Goal: Find specific page/section: Find specific page/section

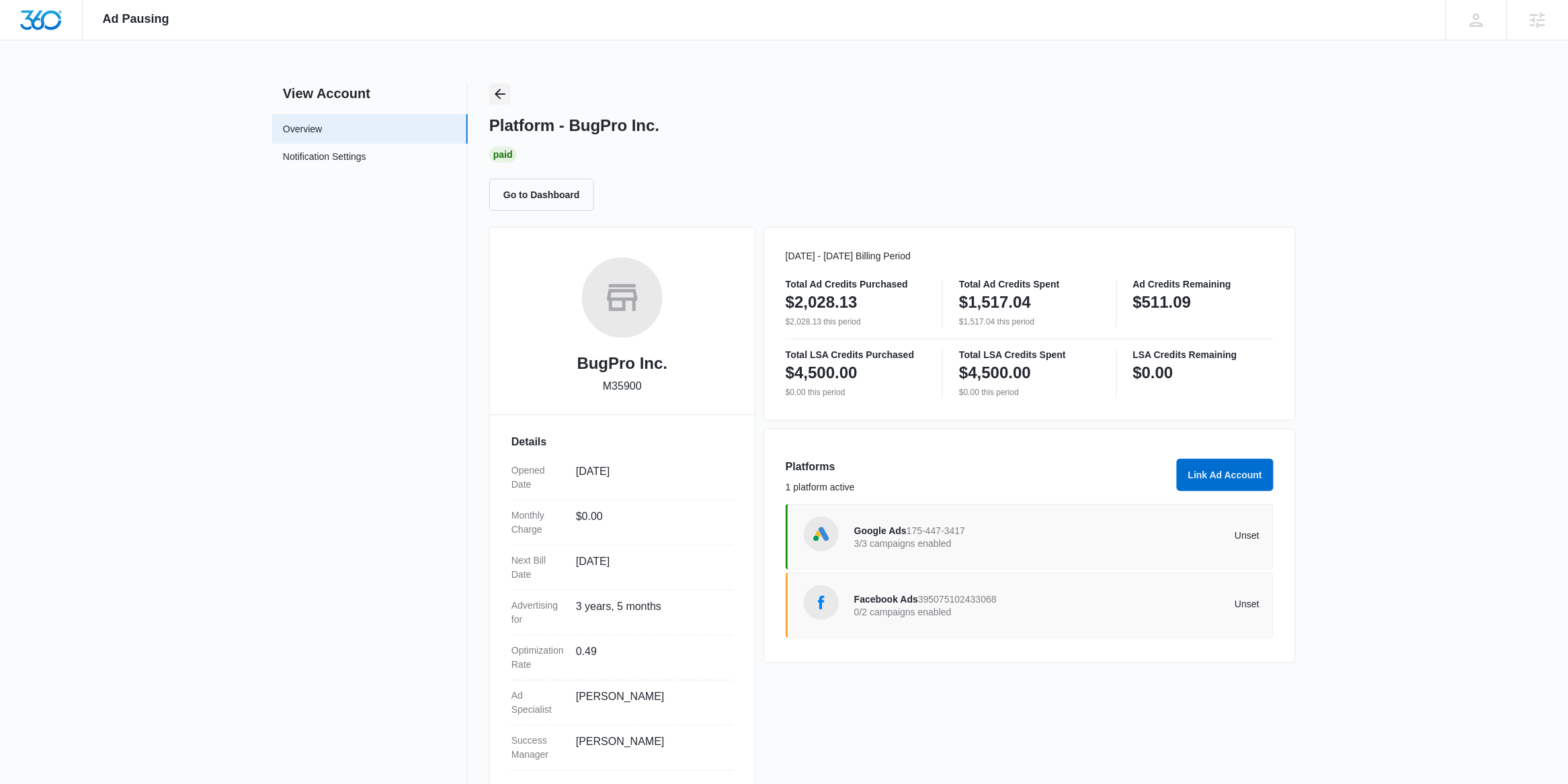
click at [508, 92] on icon "Back" at bounding box center [499, 94] width 16 height 16
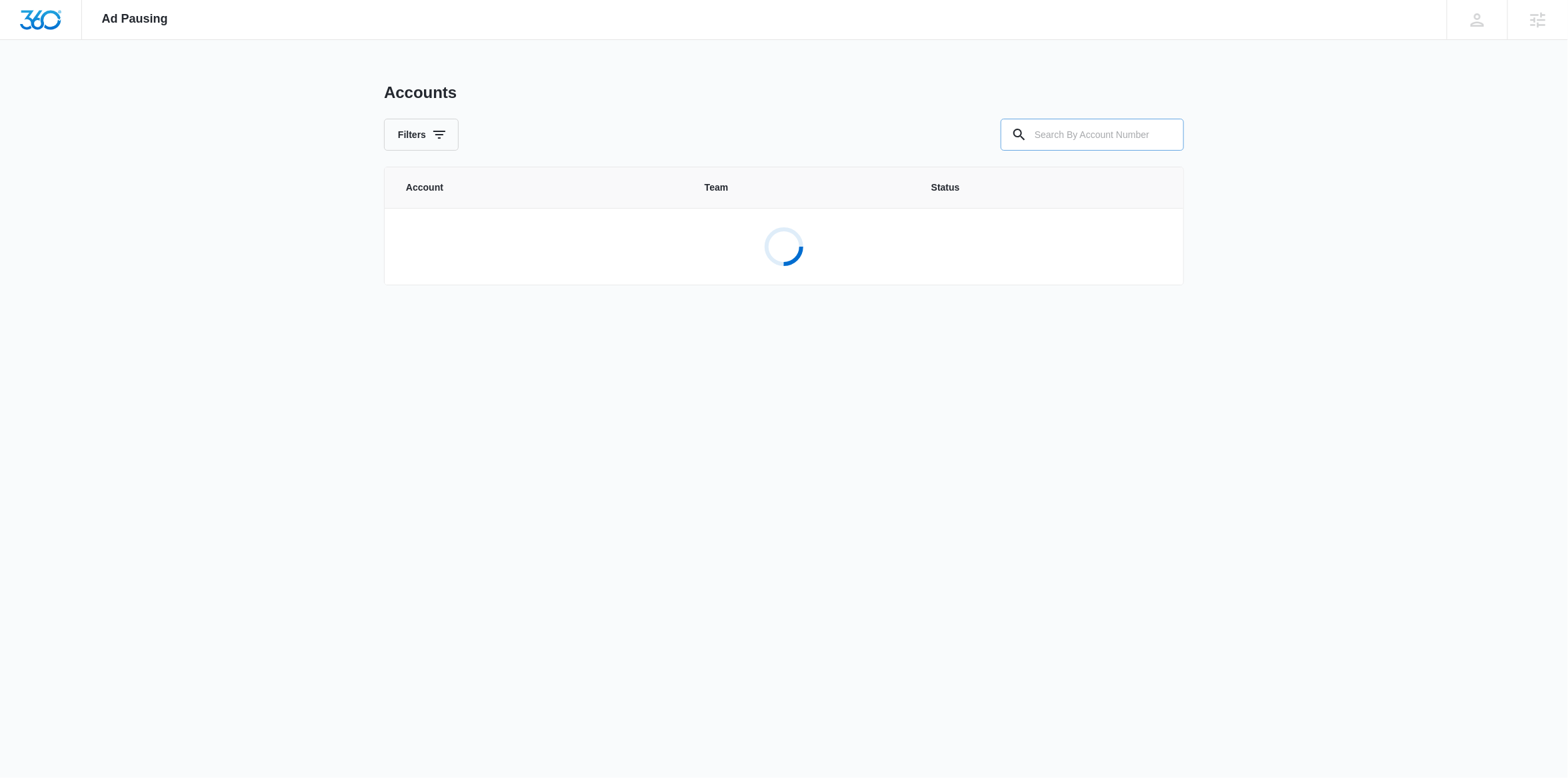
click at [1093, 137] on input "text" at bounding box center [1093, 134] width 183 height 32
paste input "M320561"
type input "M320561"
click at [530, 242] on link "Sharper Designs M320561" at bounding box center [538, 239] width 266 height 35
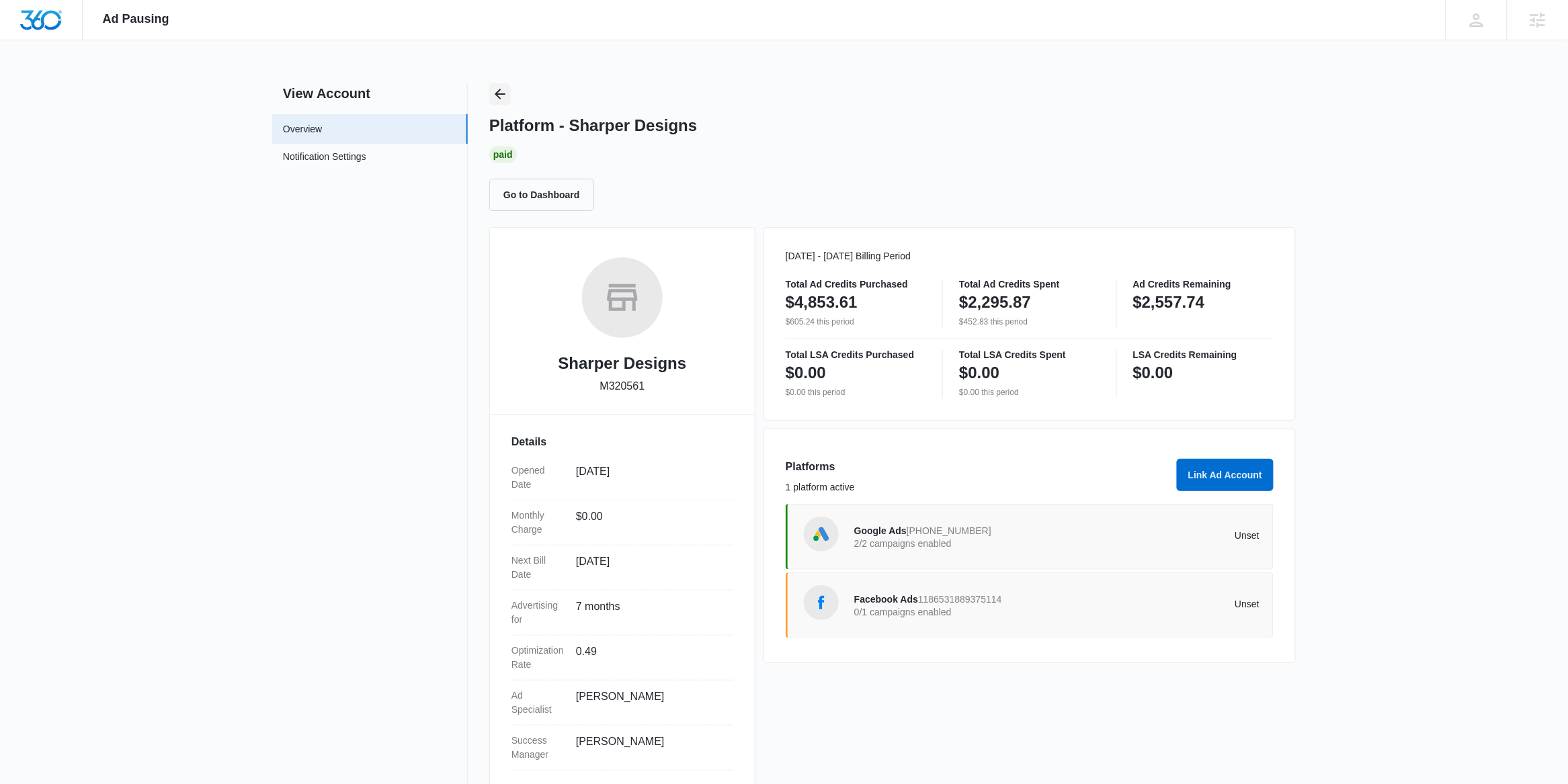
click at [500, 90] on icon "Back" at bounding box center [500, 94] width 11 height 11
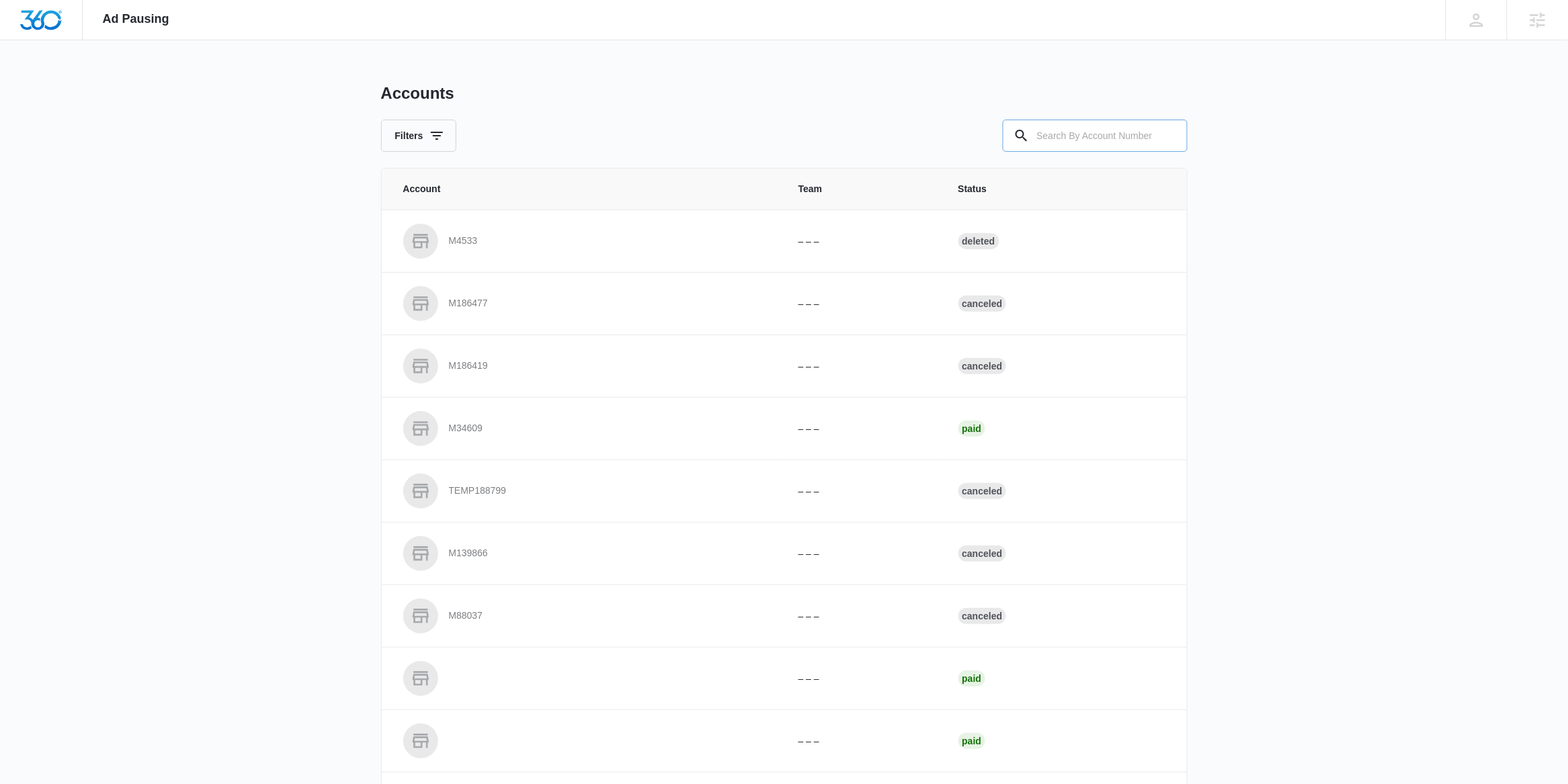
click at [1053, 142] on input "text" at bounding box center [1095, 135] width 185 height 32
paste input "M33417"
type input "M33417"
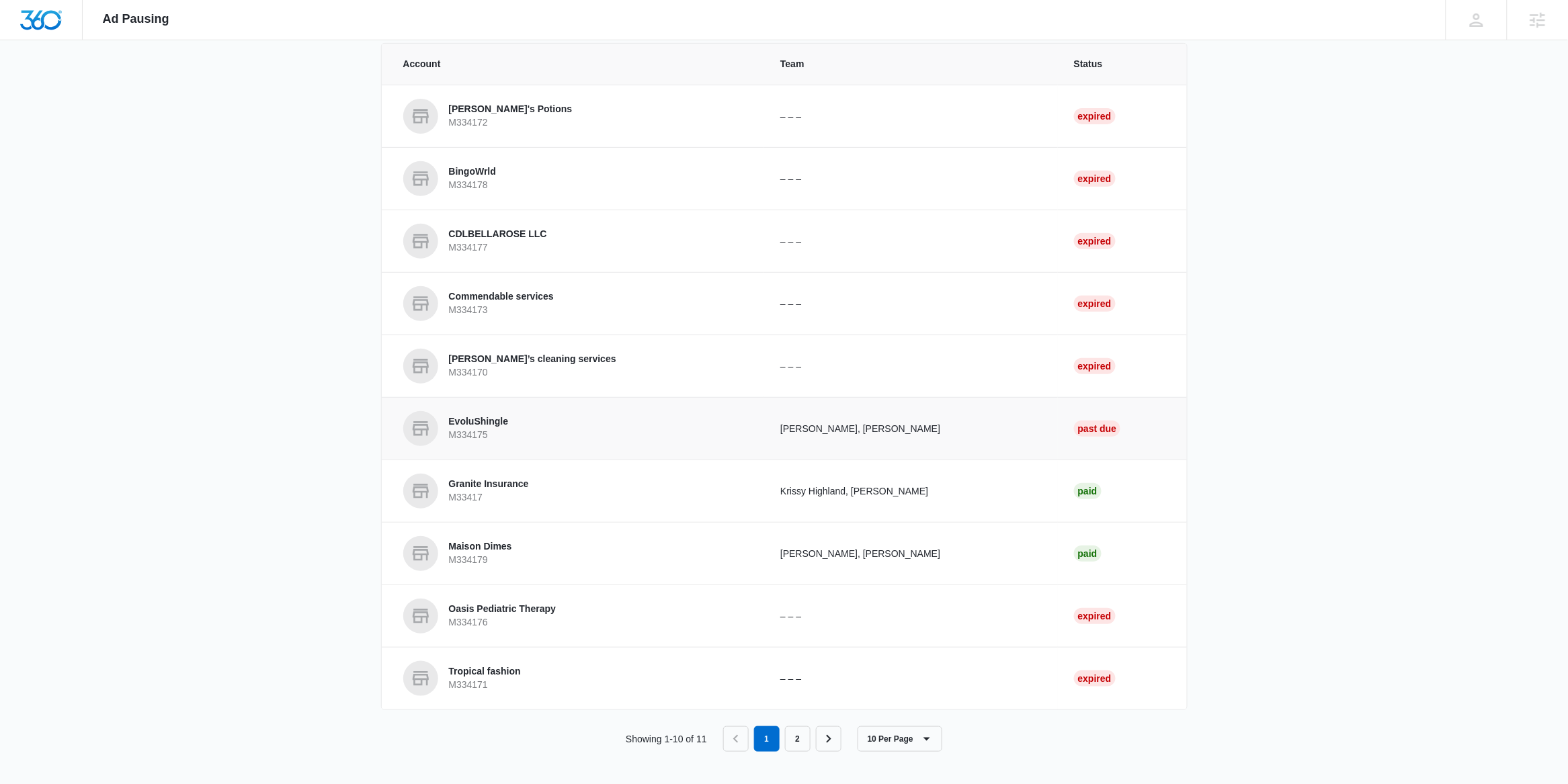
scroll to position [126, 0]
click at [518, 480] on p "Granite Insurance" at bounding box center [489, 484] width 80 height 13
